Goal: Information Seeking & Learning: Learn about a topic

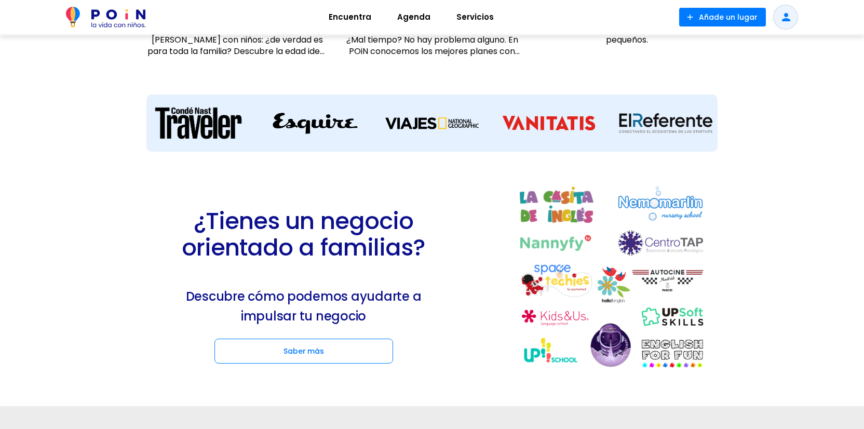
scroll to position [1369, 0]
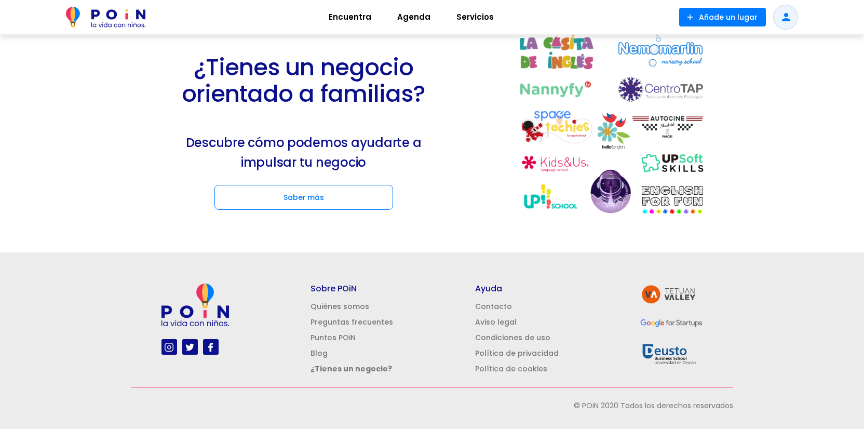
click at [170, 349] on img at bounding box center [168, 346] width 13 height 13
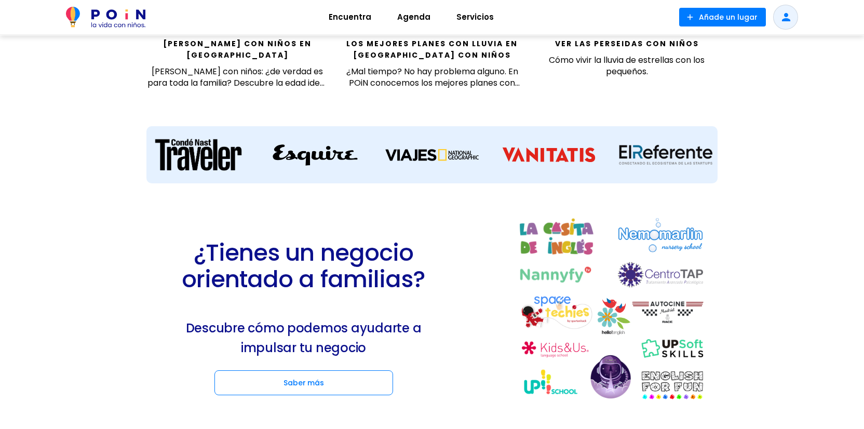
drag, startPoint x: 307, startPoint y: 285, endPoint x: 360, endPoint y: 290, distance: 52.6
click at [359, 289] on h2 "¿Tienes un negocio orientado a familias?" at bounding box center [303, 265] width 257 height 53
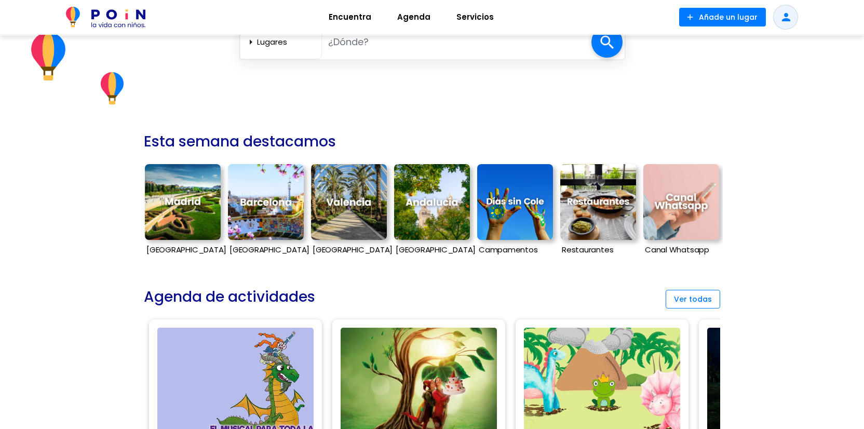
scroll to position [0, 0]
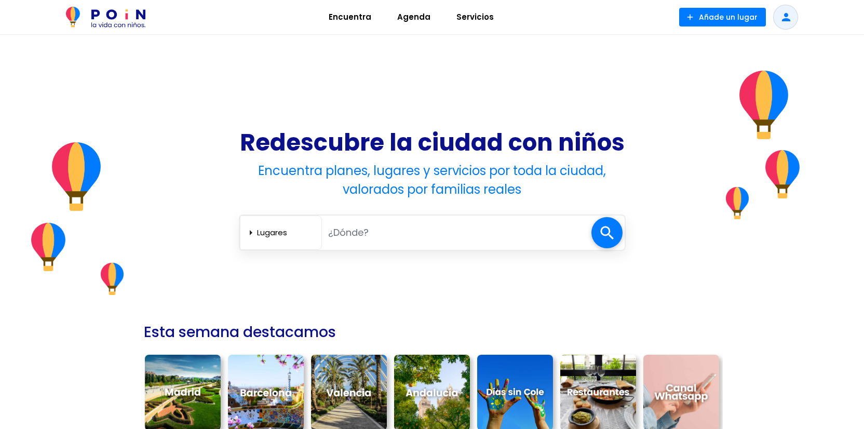
click at [465, 229] on input "text" at bounding box center [456, 232] width 269 height 21
type input "[GEOGRAPHIC_DATA]"
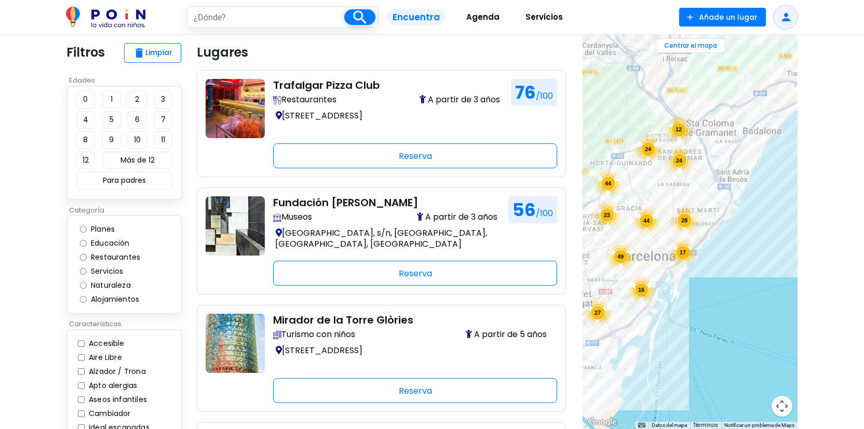
drag, startPoint x: 757, startPoint y: 226, endPoint x: 647, endPoint y: 280, distance: 123.0
click at [647, 280] on div "16" at bounding box center [640, 289] width 29 height 29
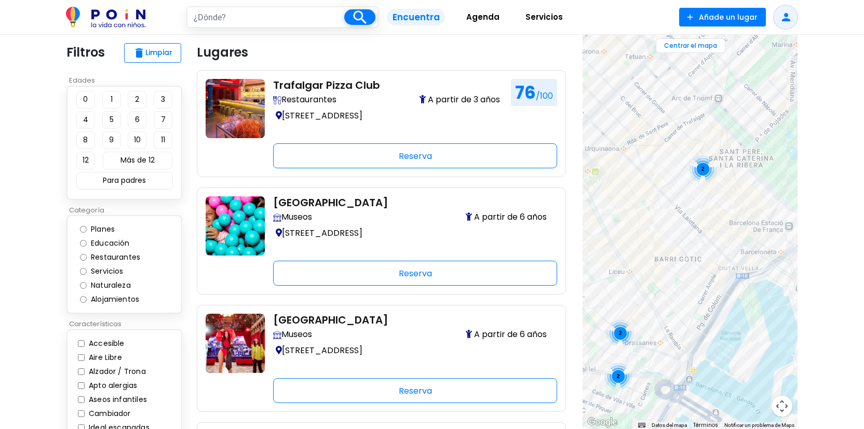
drag, startPoint x: 645, startPoint y: 261, endPoint x: 653, endPoint y: 306, distance: 45.9
click at [653, 307] on div "2 2 2" at bounding box center [689, 232] width 215 height 394
